Goal: Navigation & Orientation: Find specific page/section

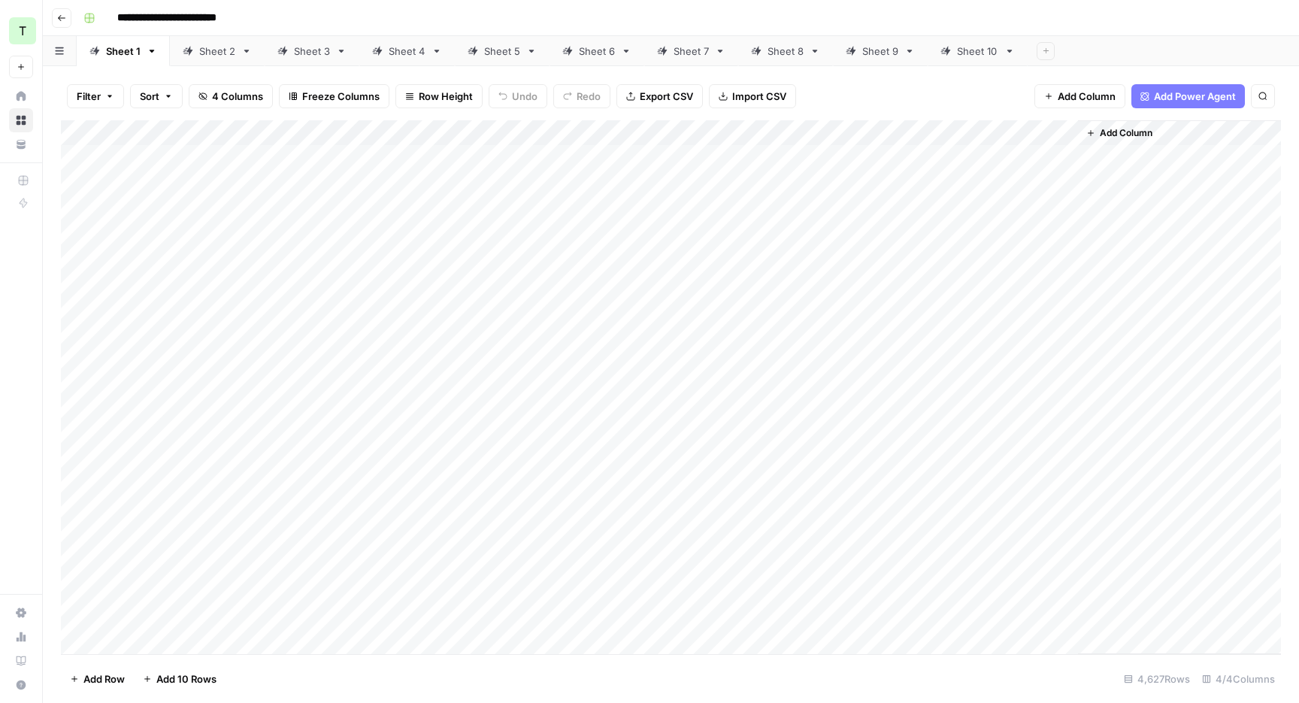
click at [209, 54] on div "Sheet 2" at bounding box center [217, 51] width 36 height 15
click at [303, 47] on div "Sheet 3" at bounding box center [312, 51] width 36 height 15
